Goal: Task Accomplishment & Management: Use online tool/utility

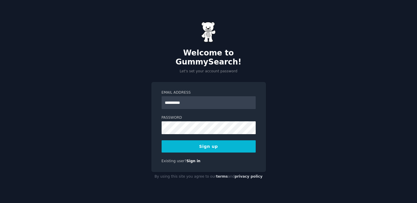
type input "**********"
click at [223, 145] on button "Sign up" at bounding box center [208, 146] width 94 height 12
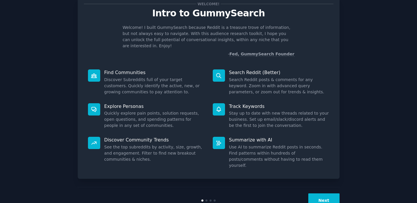
scroll to position [25, 0]
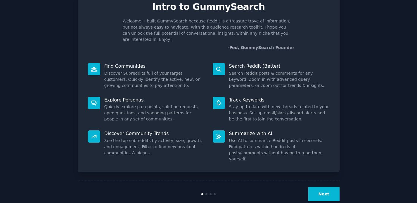
click at [323, 187] on button "Next" at bounding box center [323, 194] width 31 height 14
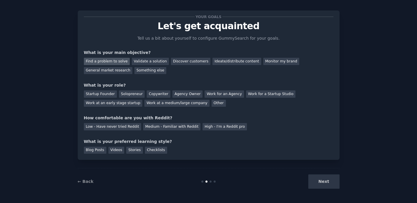
click at [115, 60] on div "Find a problem to solve" at bounding box center [107, 61] width 46 height 7
click at [327, 187] on div "Next" at bounding box center [295, 182] width 87 height 14
click at [326, 184] on div "Next" at bounding box center [295, 182] width 87 height 14
click at [128, 95] on div "Solopreneur" at bounding box center [132, 93] width 26 height 7
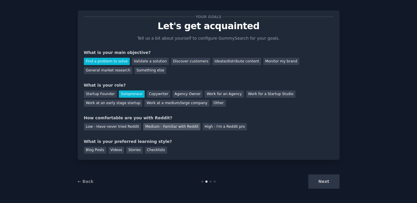
click at [170, 128] on div "Medium - Familiar with Reddit" at bounding box center [171, 126] width 57 height 7
click at [98, 152] on div "Blog Posts" at bounding box center [95, 150] width 22 height 7
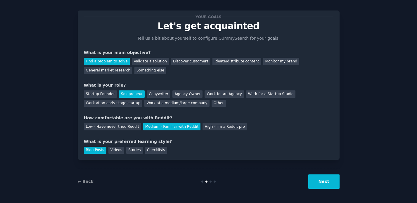
click at [325, 181] on button "Next" at bounding box center [323, 182] width 31 height 14
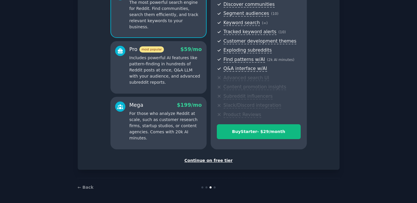
scroll to position [69, 0]
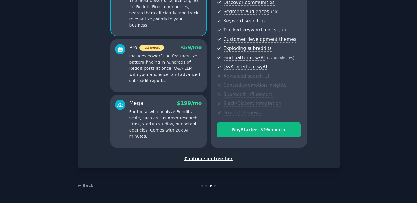
click at [212, 160] on div "Continue on free tier" at bounding box center [208, 159] width 249 height 6
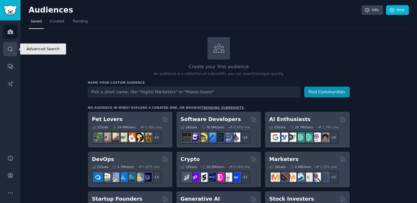
click at [14, 49] on link "Search" at bounding box center [10, 49] width 14 height 14
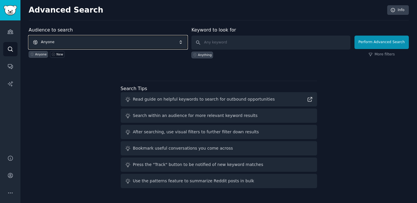
click at [74, 44] on span "Anyone" at bounding box center [108, 42] width 158 height 13
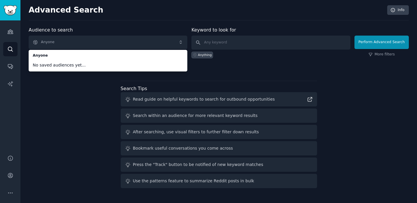
click at [83, 98] on div "Audience to search Anyone Anyone No saved audiences yet... Anyone New Keyword t…" at bounding box center [219, 109] width 380 height 164
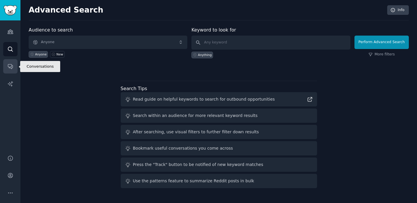
click at [13, 67] on icon "Sidebar" at bounding box center [10, 66] width 6 height 6
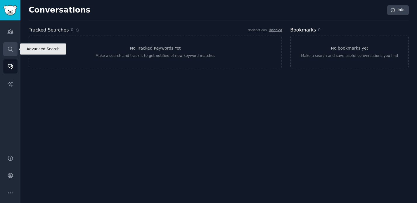
click at [9, 50] on icon "Sidebar" at bounding box center [10, 49] width 6 height 6
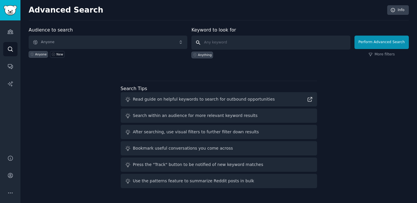
click at [242, 40] on input "text" at bounding box center [270, 43] width 158 height 14
click at [205, 56] on div "Anything" at bounding box center [205, 55] width 14 height 4
click at [234, 41] on input "text" at bounding box center [270, 43] width 158 height 14
